Goal: Task Accomplishment & Management: Manage account settings

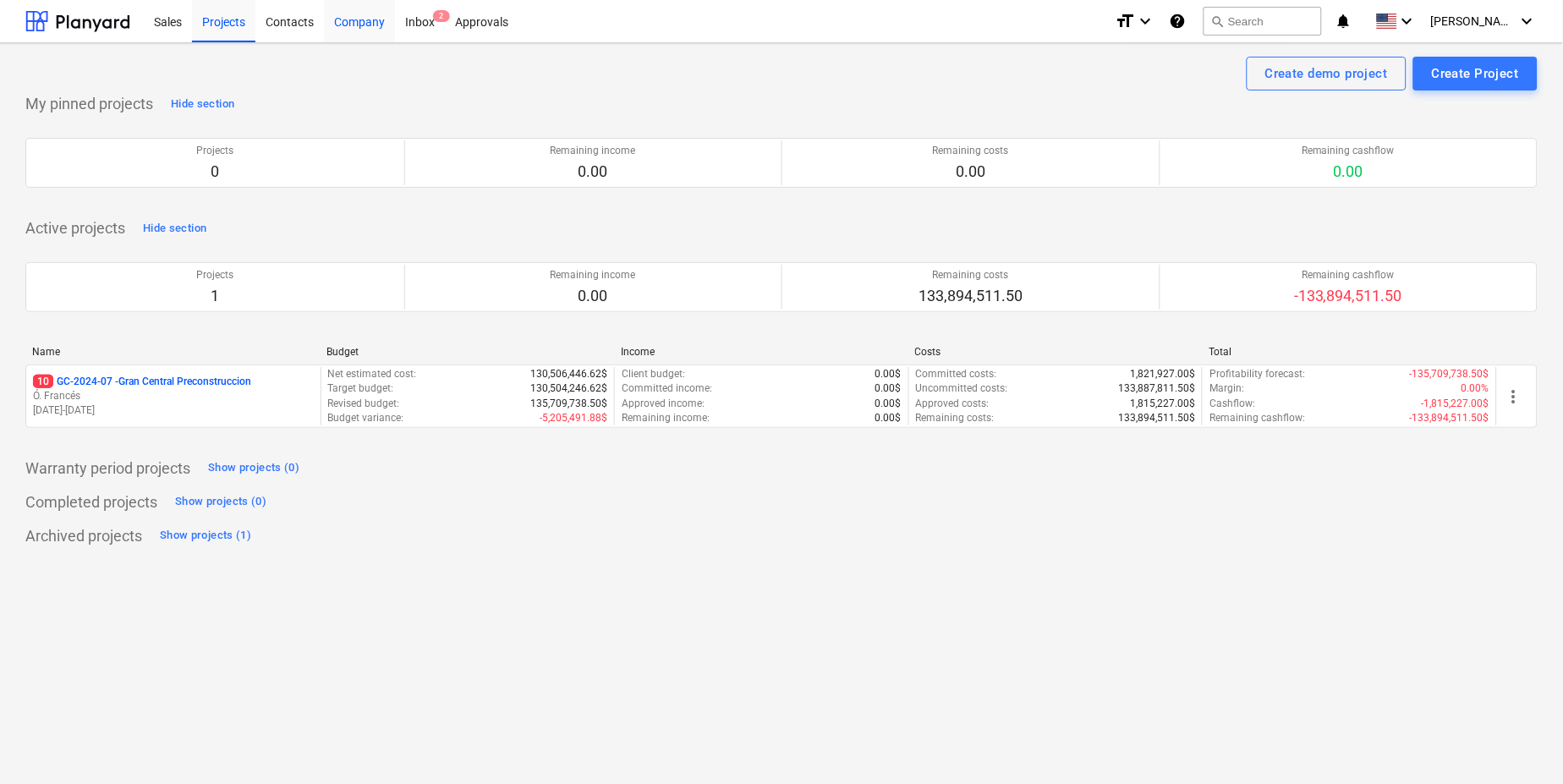
click at [354, 21] on div "Company" at bounding box center [360, 20] width 71 height 43
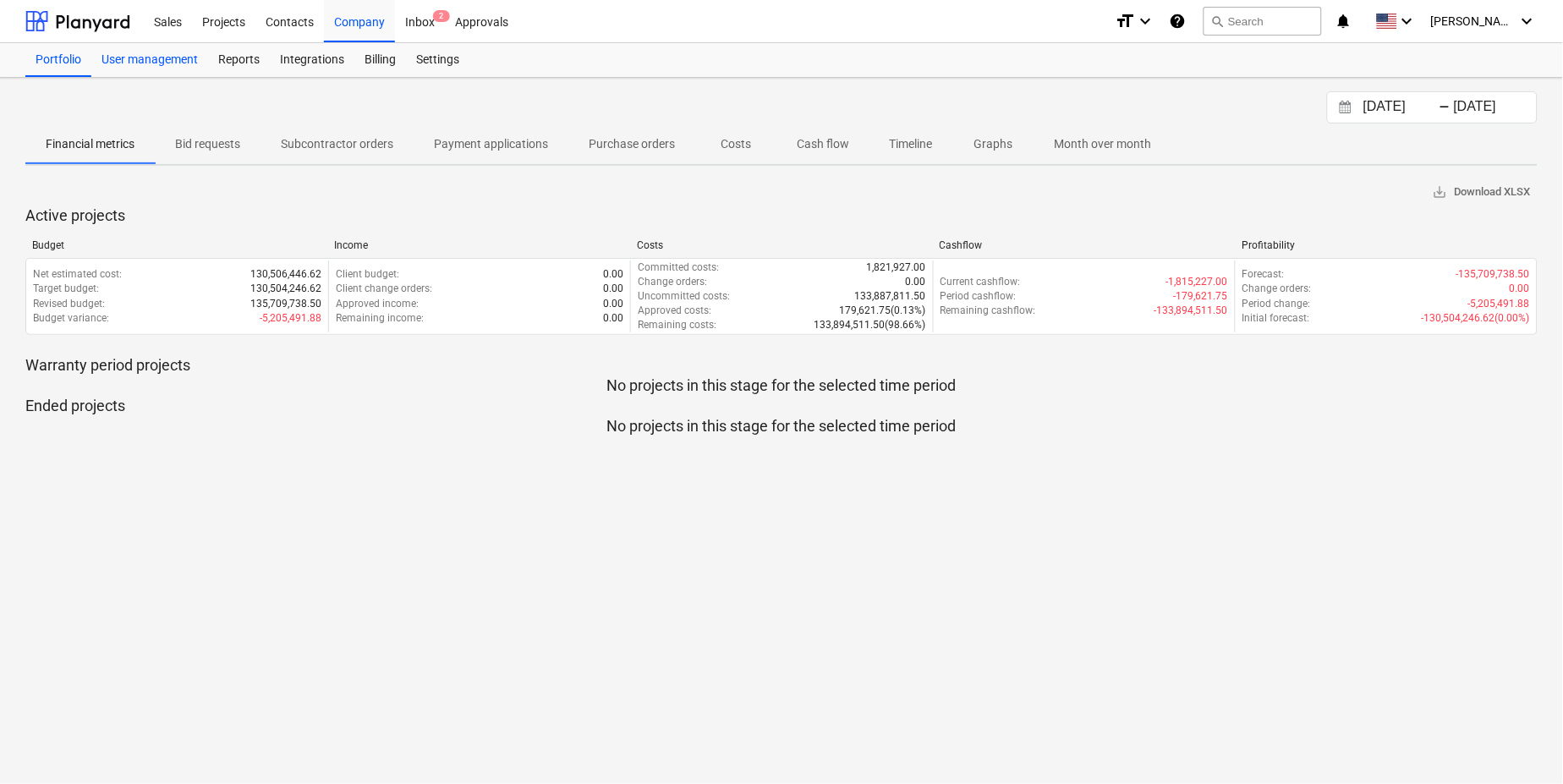
click at [153, 55] on div "User management" at bounding box center [150, 60] width 117 height 34
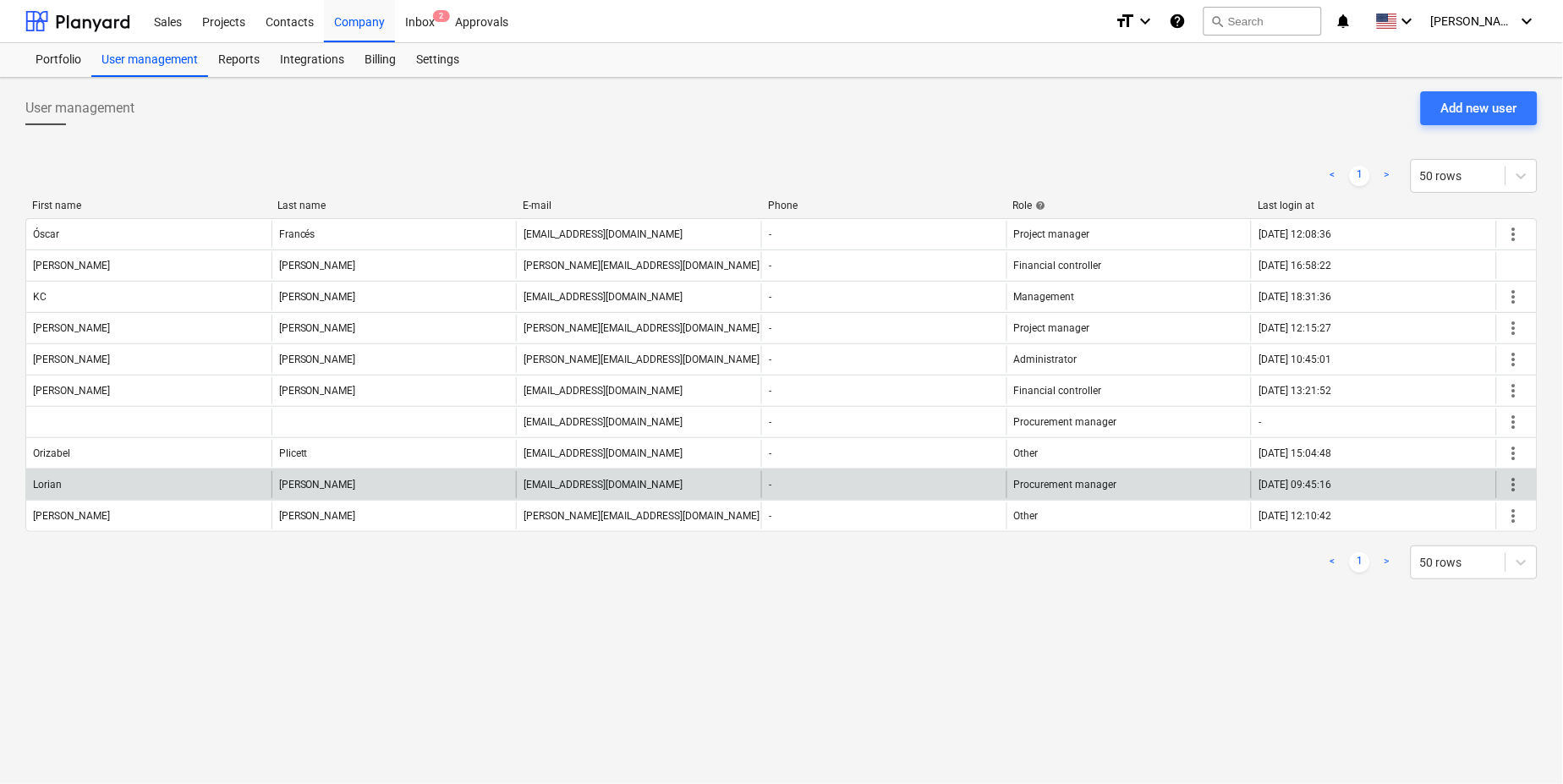
click at [1517, 484] on span "more_vert" at bounding box center [1513, 485] width 20 height 20
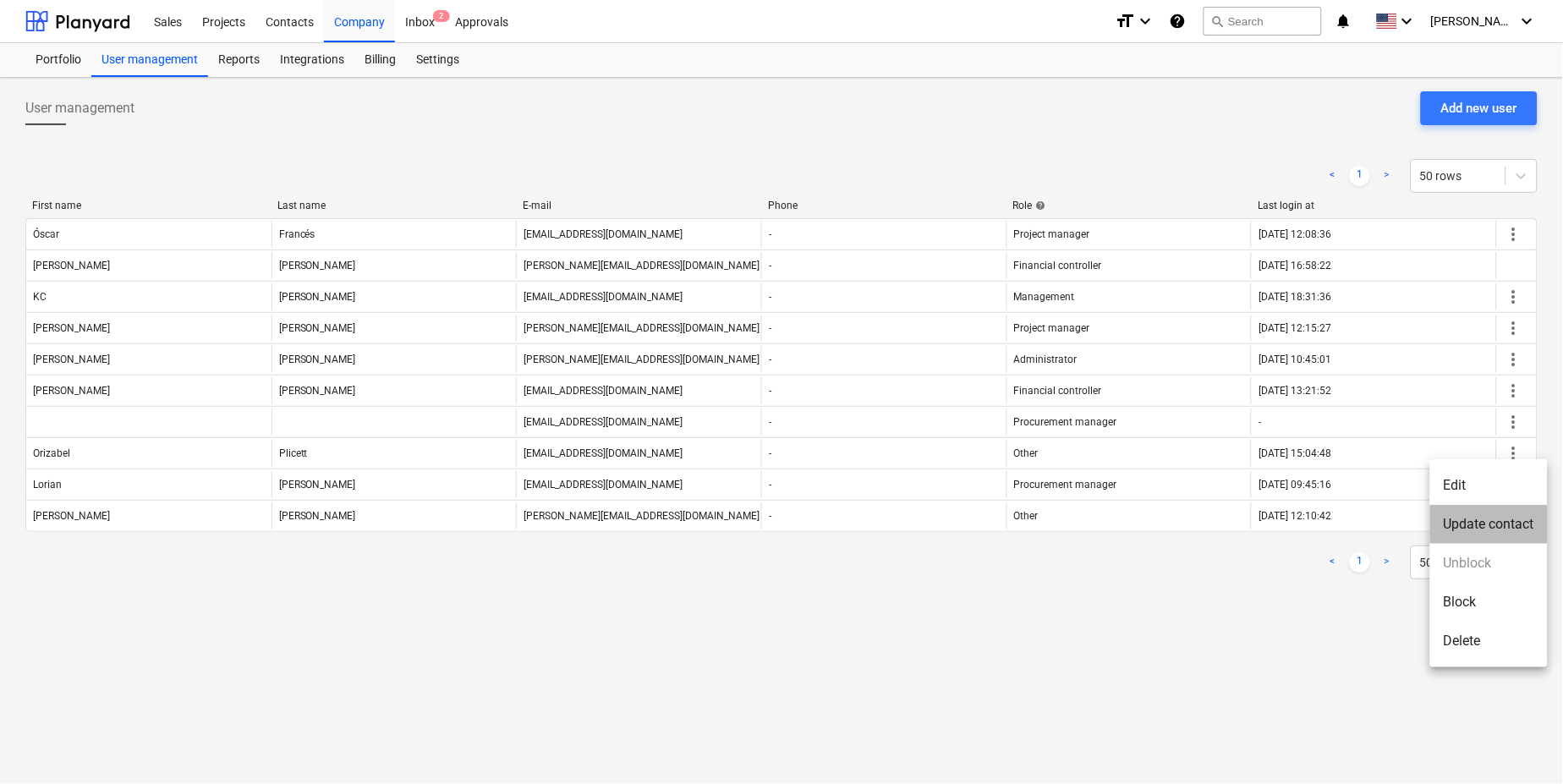
click at [1474, 519] on li "Update contact" at bounding box center [1489, 524] width 118 height 39
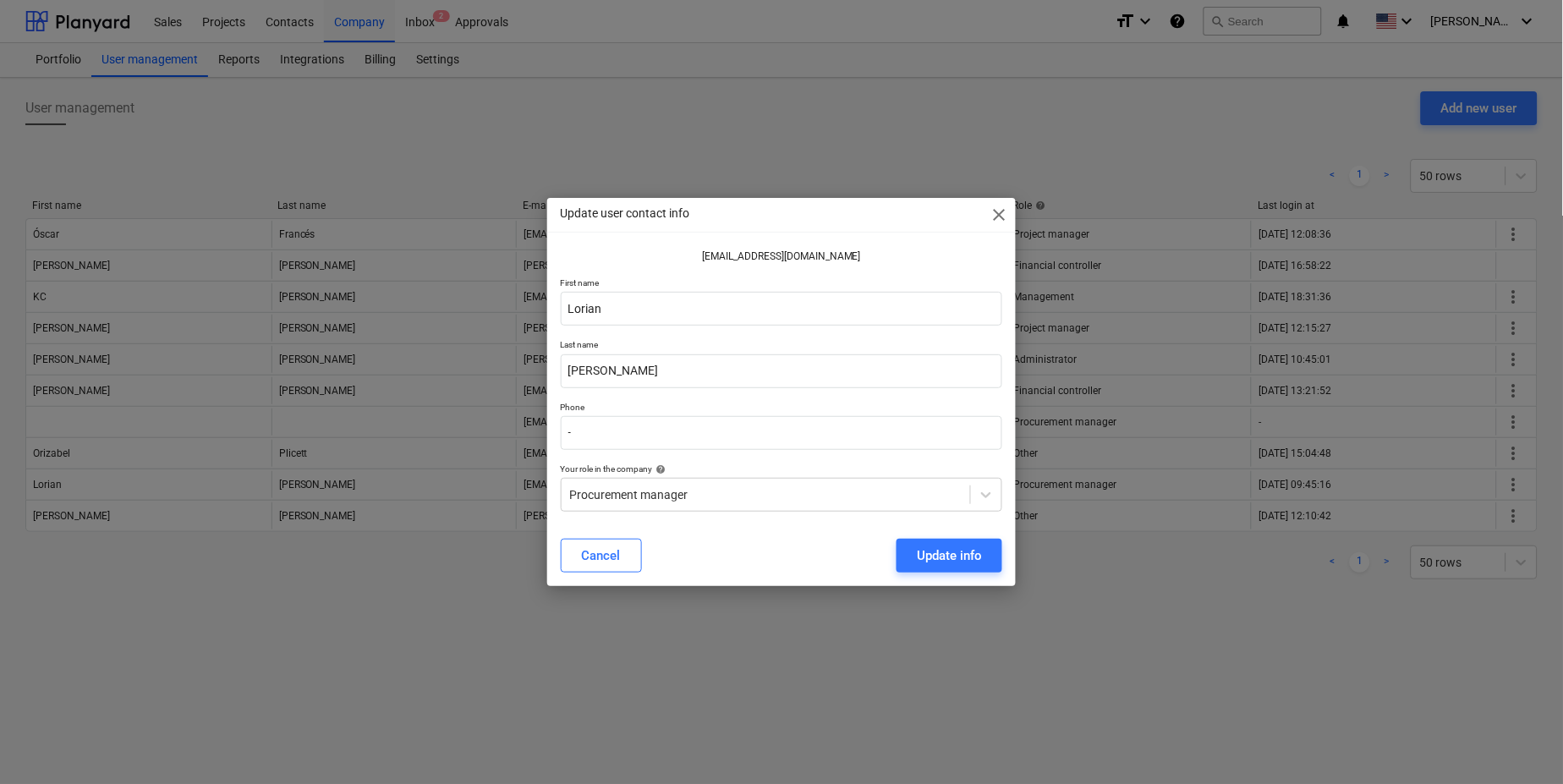
click at [995, 213] on span "close" at bounding box center [999, 214] width 20 height 20
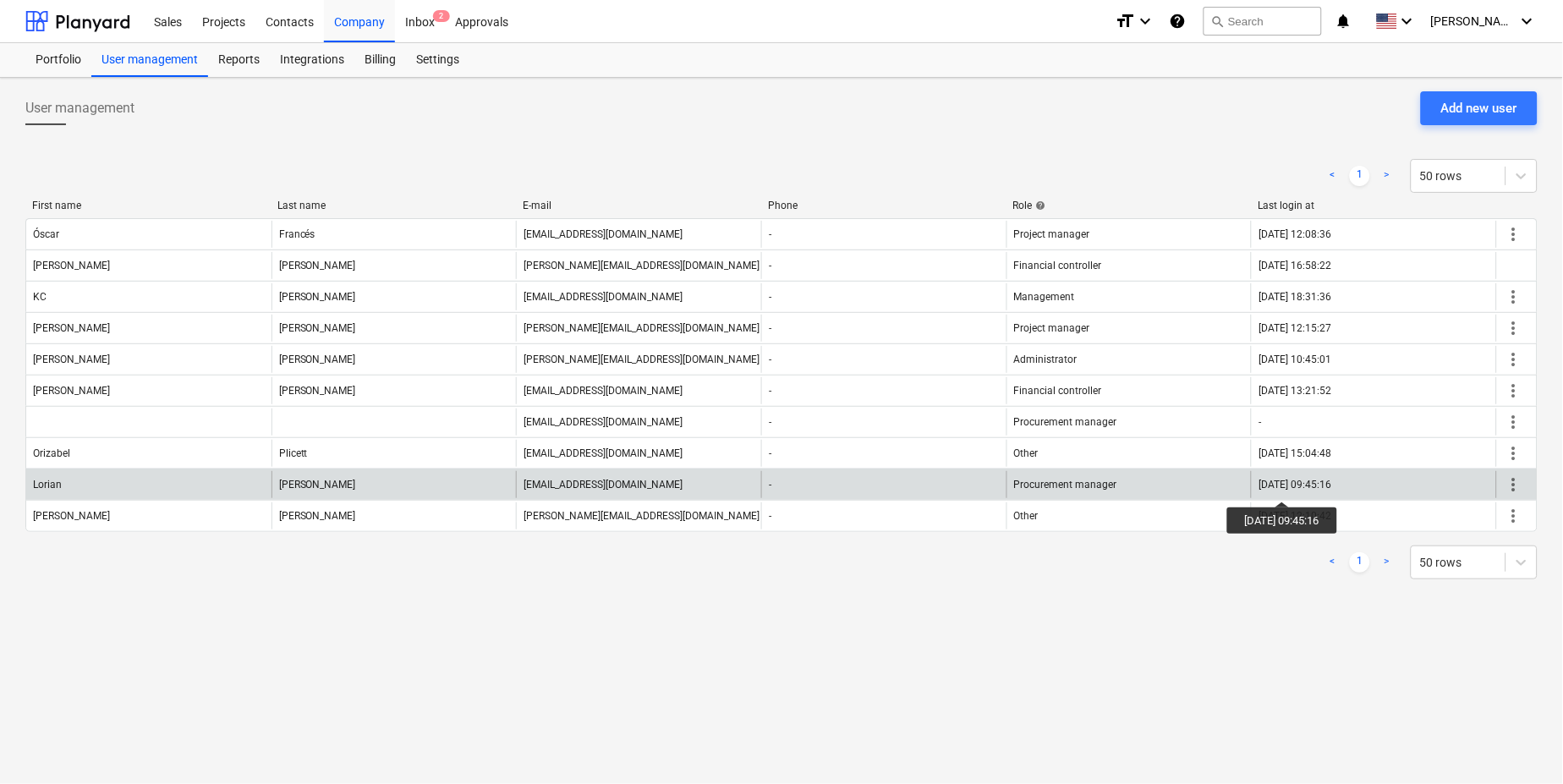
click at [1295, 486] on div "[DATE] 09:45:16" at bounding box center [1295, 484] width 73 height 12
click at [1516, 484] on span "more_vert" at bounding box center [1513, 485] width 20 height 20
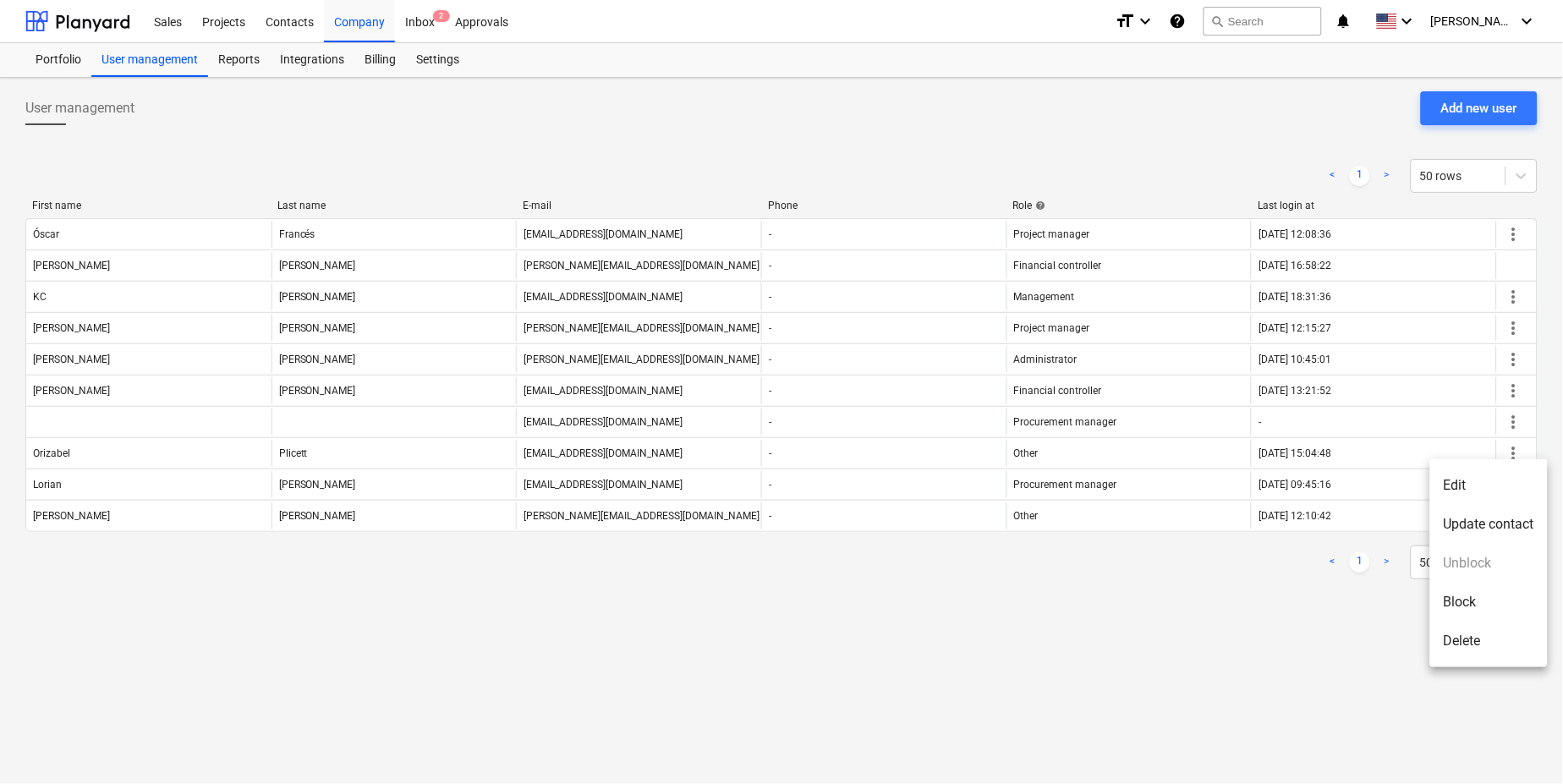
click at [1451, 489] on li "Edit" at bounding box center [1489, 485] width 118 height 39
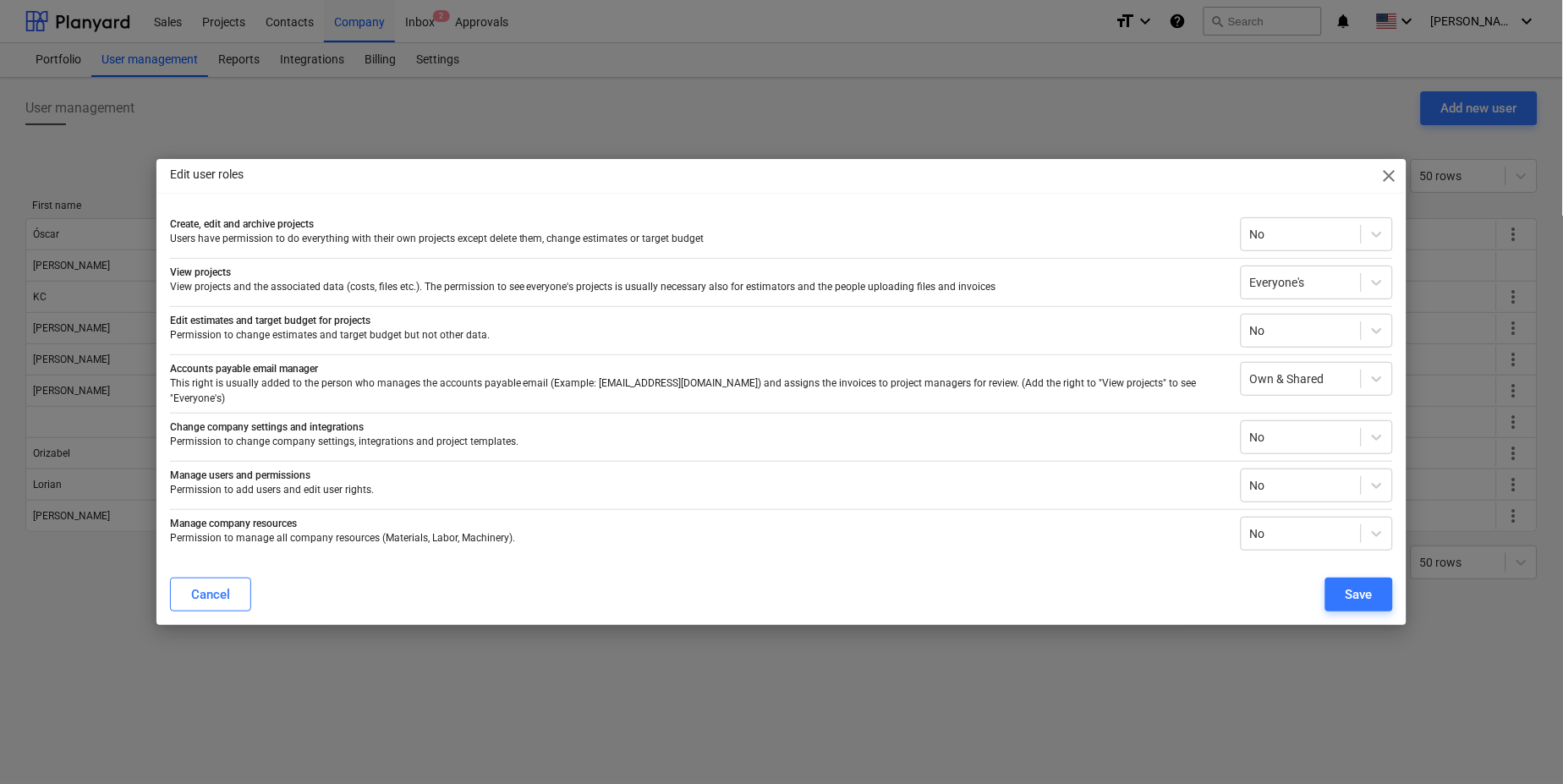
click at [943, 678] on div "Edit user roles close Create, edit and archive projects Users have permission t…" at bounding box center [782, 392] width 1563 height 784
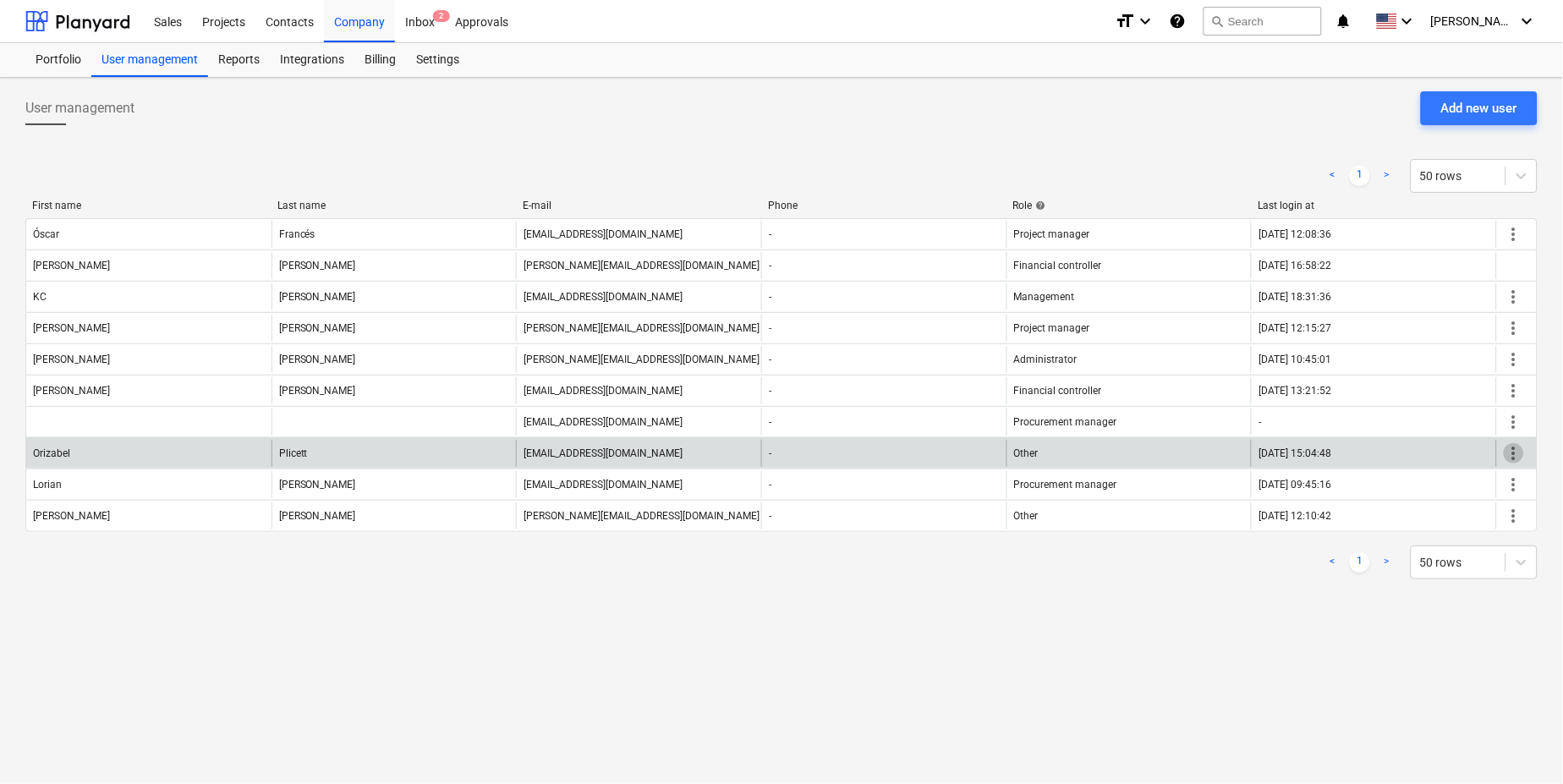
click at [1505, 461] on span "more_vert" at bounding box center [1513, 453] width 20 height 20
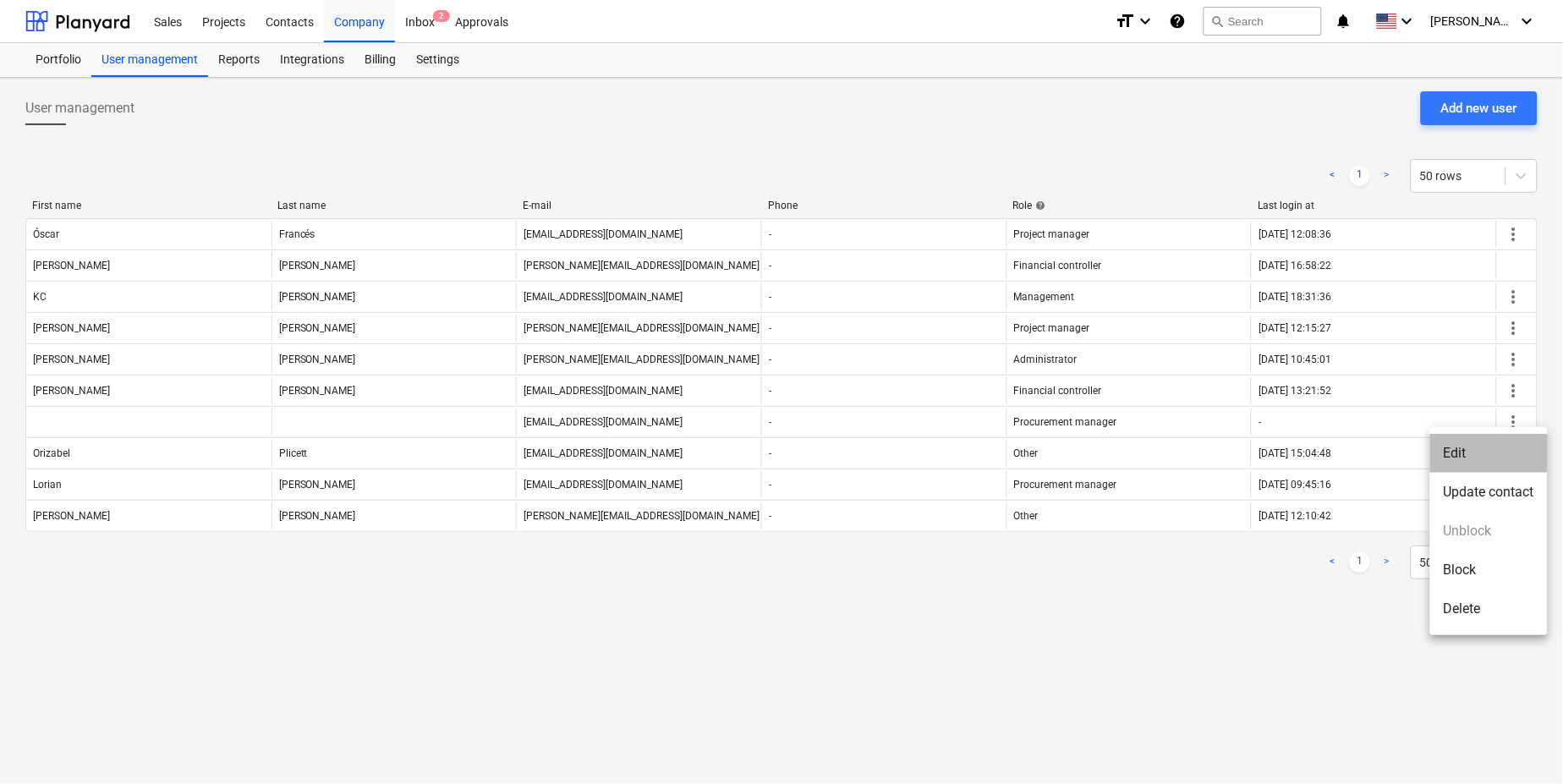
click at [1448, 454] on li "Edit" at bounding box center [1489, 454] width 118 height 39
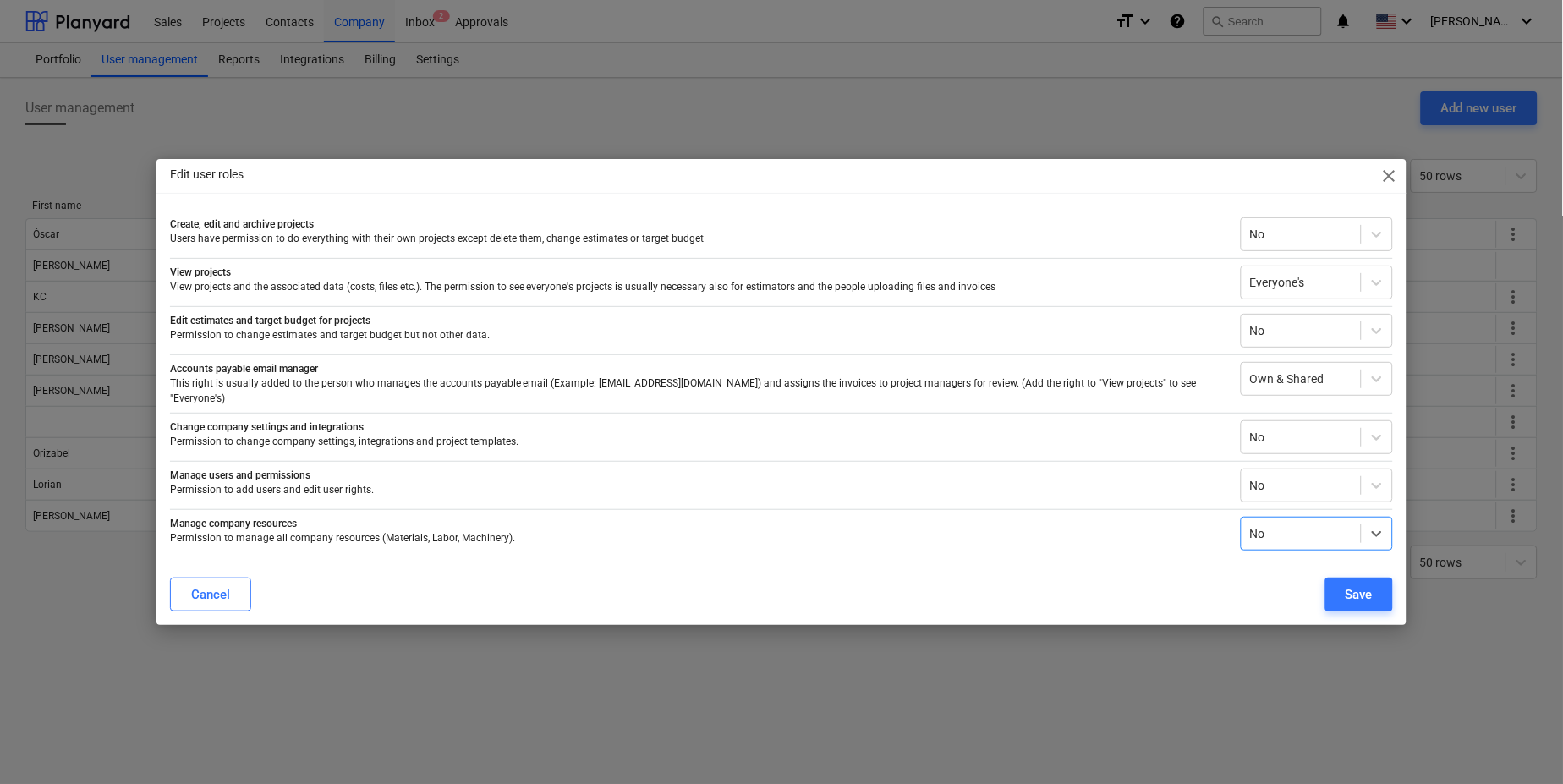
click at [1385, 182] on span "close" at bounding box center [1389, 175] width 20 height 20
